Goal: Information Seeking & Learning: Learn about a topic

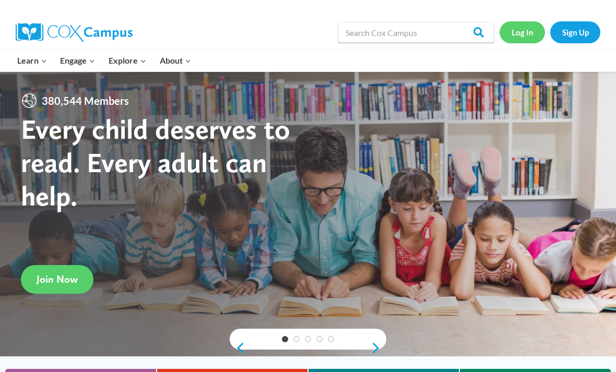
click at [529, 37] on link "Log In" at bounding box center [521, 31] width 45 height 21
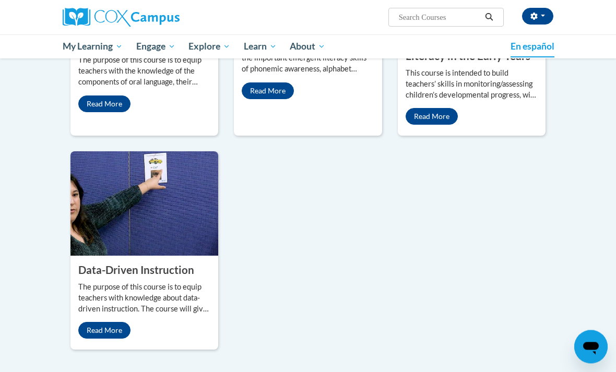
scroll to position [1087, 0]
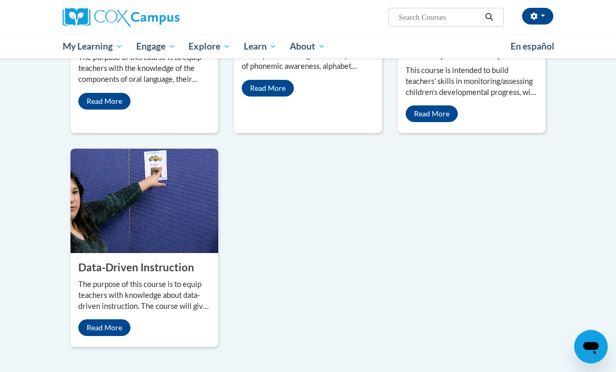
click at [152, 47] on property "Oral Language is the Foundation for Literacy" at bounding box center [135, 35] width 114 height 26
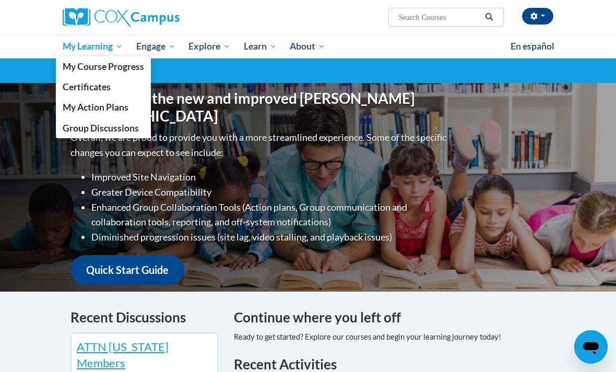
scroll to position [0, 0]
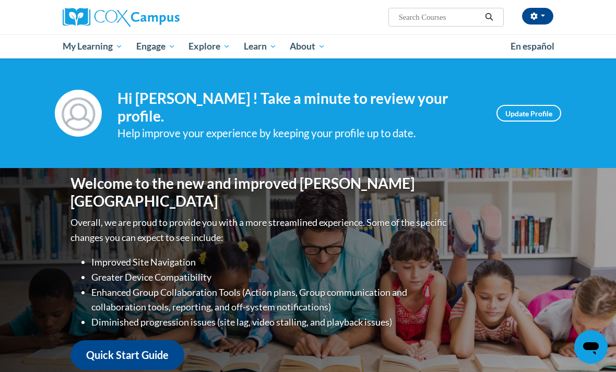
click at [131, 16] on img at bounding box center [121, 17] width 117 height 19
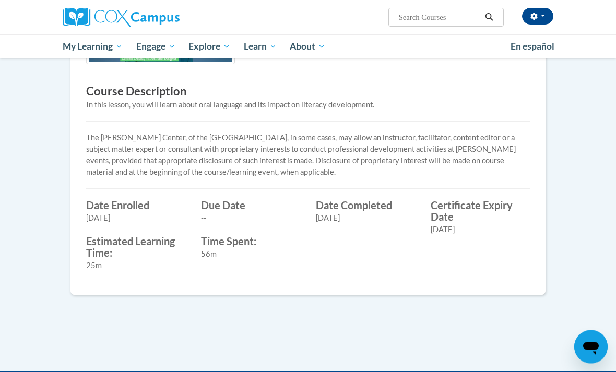
scroll to position [227, 0]
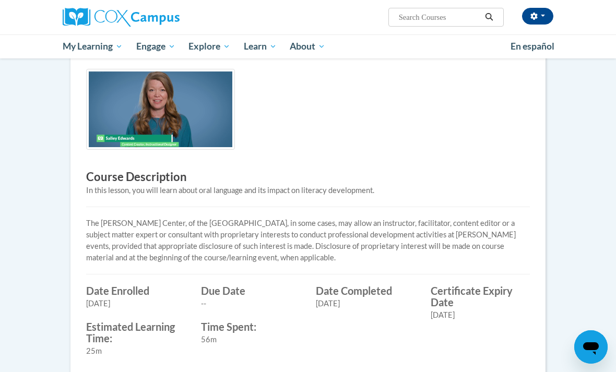
drag, startPoint x: 0, startPoint y: 0, endPoint x: 579, endPoint y: 79, distance: 584.6
drag, startPoint x: 593, startPoint y: 133, endPoint x: 591, endPoint y: 126, distance: 7.1
click at [591, 126] on body "Zari Simmmons (Eastern Daylight Time GMT-0400 ) My Profile Inbox My Transcripts…" at bounding box center [308, 207] width 616 height 869
drag, startPoint x: 591, startPoint y: 126, endPoint x: 615, endPoint y: 284, distance: 160.4
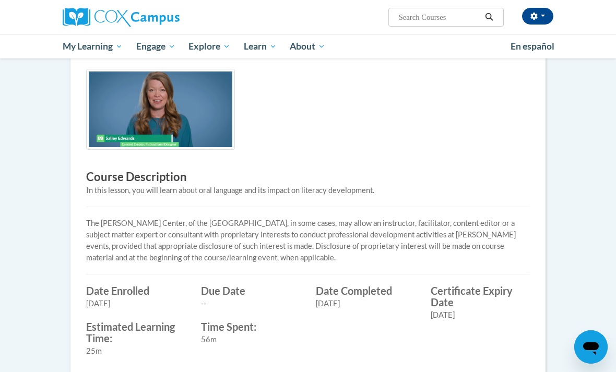
click at [615, 284] on body "Zari Simmmons (Eastern Daylight Time GMT-0400 ) My Profile Inbox My Transcripts…" at bounding box center [308, 207] width 616 height 869
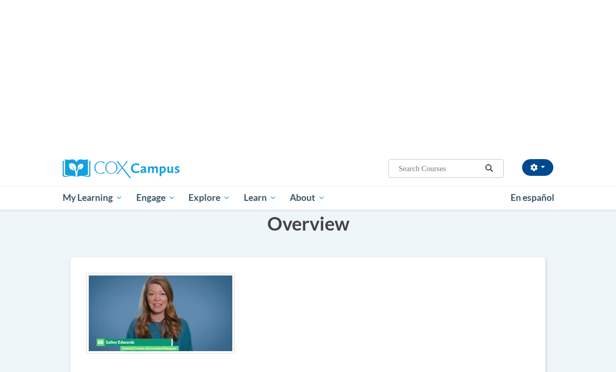
scroll to position [0, 0]
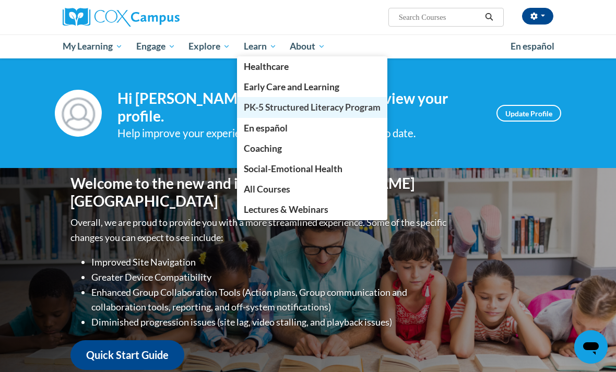
click at [251, 108] on span "PK-5 Structured Literacy Program" at bounding box center [312, 107] width 137 height 11
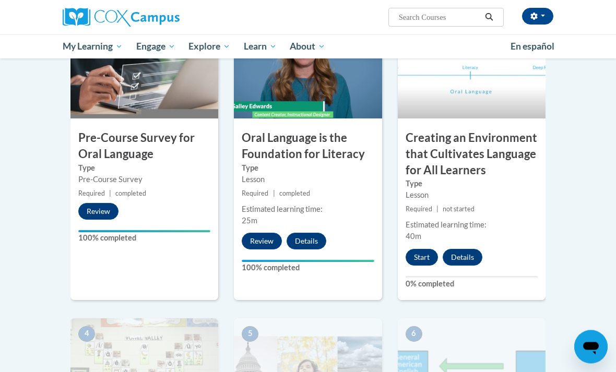
scroll to position [242, 0]
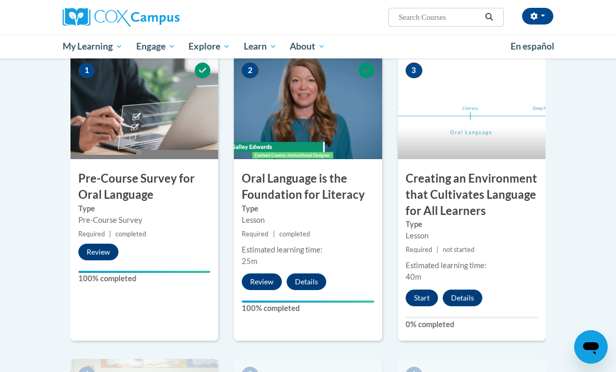
click at [414, 298] on button "Start" at bounding box center [421, 298] width 32 height 17
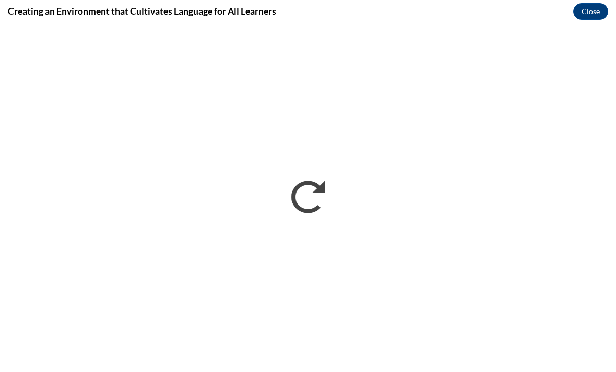
scroll to position [0, 0]
